Goal: Task Accomplishment & Management: Complete application form

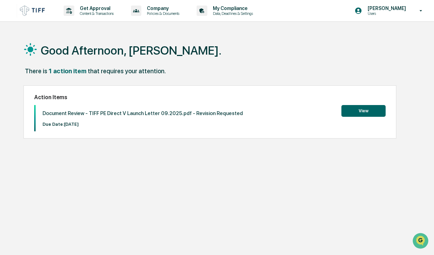
click at [28, 210] on div "Good Afternoon, [PERSON_NAME]. There is 1 action item that requires your attent…" at bounding box center [218, 160] width 411 height 255
click at [366, 109] on button "View" at bounding box center [364, 111] width 44 height 12
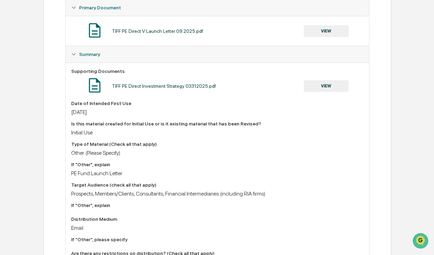
scroll to position [138, 0]
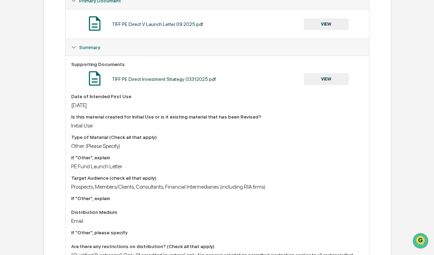
click at [35, 237] on div "Home Content Review & Approval TIFF PE Direct V Launch Letter 09.2025.pdf TIFF …" at bounding box center [217, 197] width 434 height 605
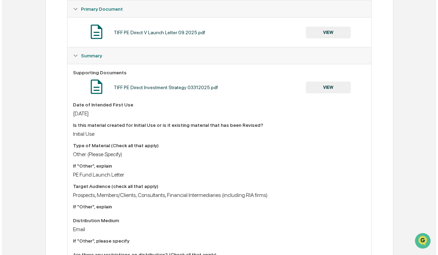
scroll to position [0, 0]
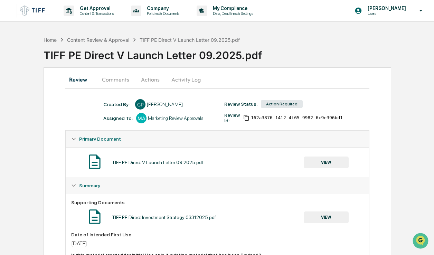
click at [279, 104] on div "Action Required" at bounding box center [282, 104] width 42 height 8
click at [249, 164] on div "TIFF PE Direct V Launch Letter 09.2025.pdf VIEW" at bounding box center [217, 162] width 292 height 18
click at [146, 81] on button "Actions" at bounding box center [150, 79] width 31 height 17
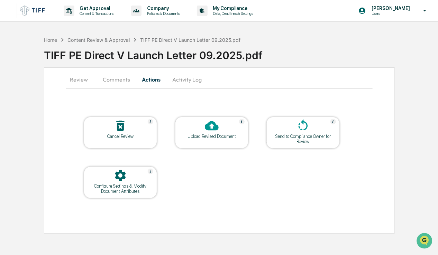
click at [200, 136] on div "Upload Revised Document" at bounding box center [211, 136] width 62 height 5
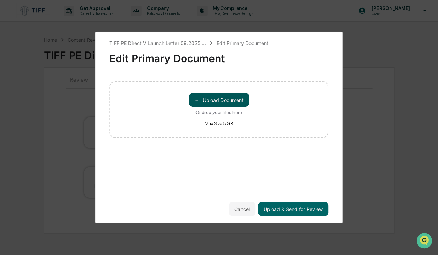
click at [223, 101] on button "＋ Upload Document" at bounding box center [219, 100] width 60 height 14
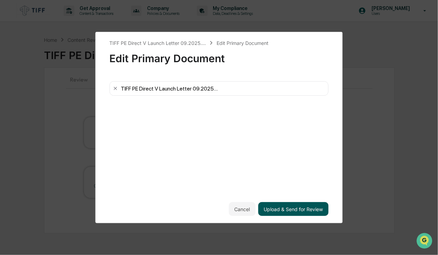
click at [291, 212] on button "Upload & Send for Review" at bounding box center [293, 209] width 70 height 14
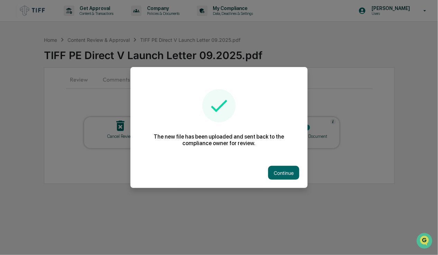
click at [278, 169] on button "Continue" at bounding box center [283, 173] width 31 height 14
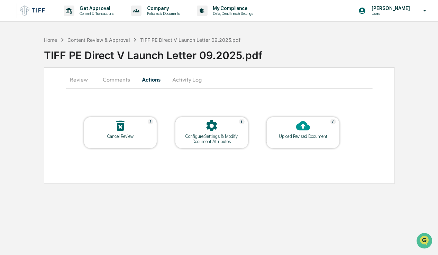
click at [192, 79] on button "Activity Log" at bounding box center [187, 79] width 40 height 17
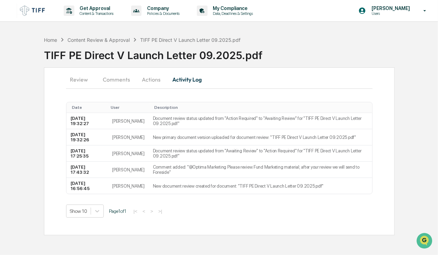
click at [124, 81] on button "Comments" at bounding box center [116, 79] width 38 height 17
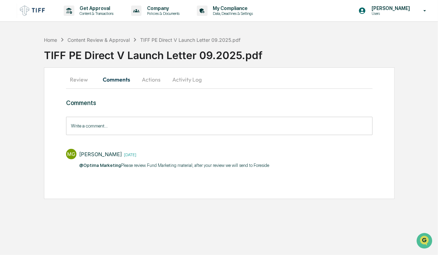
click at [109, 127] on input "Write a comment..." at bounding box center [219, 126] width 306 height 18
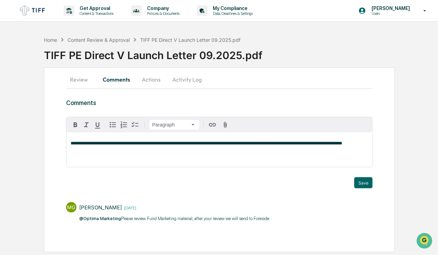
click at [279, 143] on span "**********" at bounding box center [206, 143] width 271 height 4
click at [359, 182] on button "Save" at bounding box center [363, 182] width 18 height 11
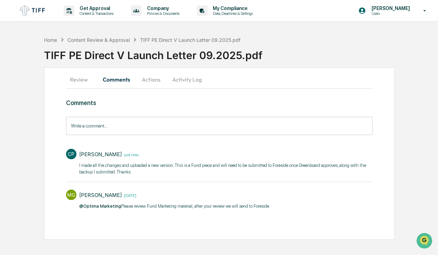
click at [183, 81] on button "Activity Log" at bounding box center [187, 79] width 40 height 17
